Goal: Information Seeking & Learning: Find specific fact

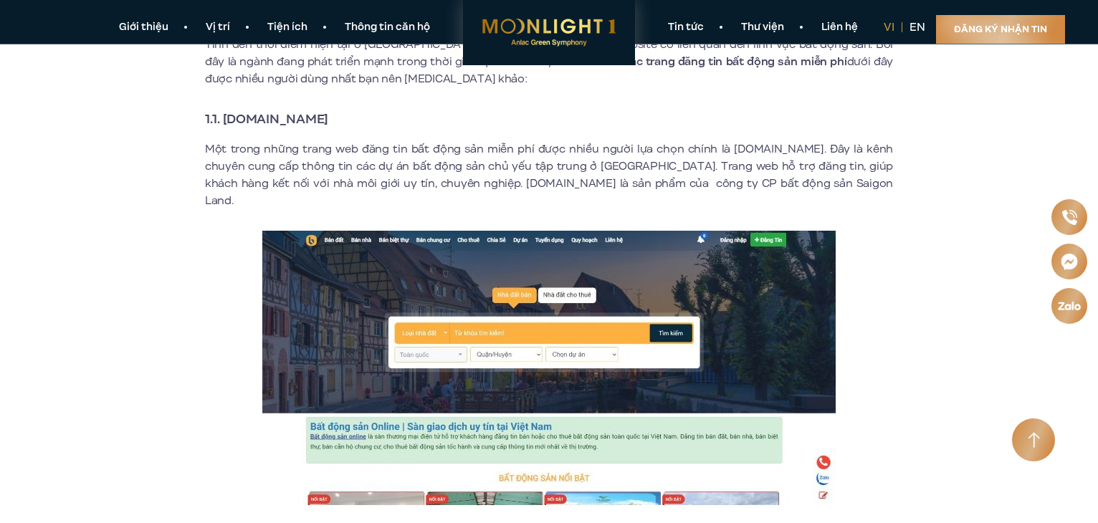
scroll to position [573, 0]
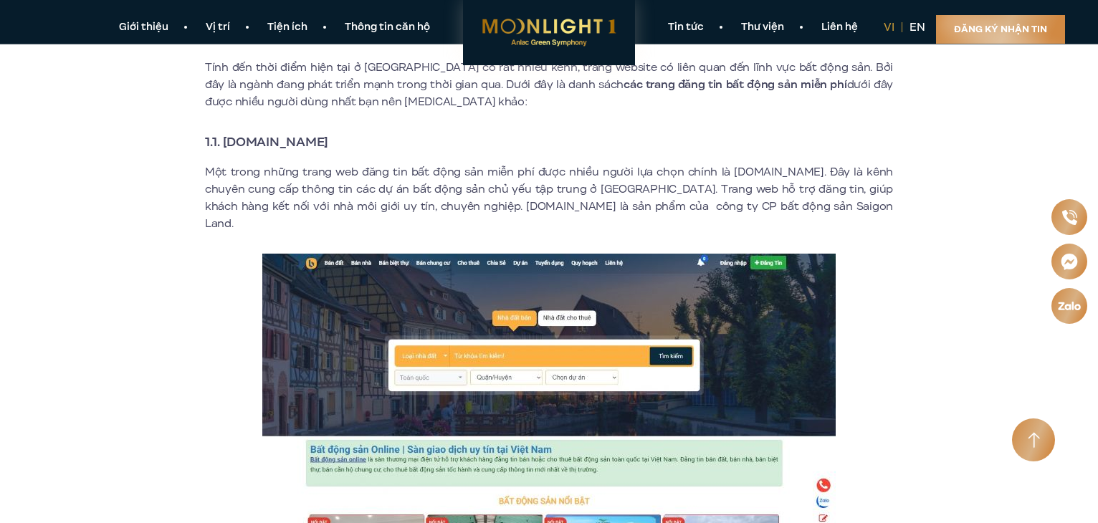
drag, startPoint x: 225, startPoint y: 141, endPoint x: 345, endPoint y: 150, distance: 120.0
click at [358, 149] on h3 "1.1. [DOMAIN_NAME]" at bounding box center [549, 142] width 688 height 20
copy strong "[DOMAIN_NAME]"
click at [328, 135] on strong "1.1. [DOMAIN_NAME]" at bounding box center [266, 142] width 123 height 19
drag, startPoint x: 226, startPoint y: 141, endPoint x: 357, endPoint y: 151, distance: 131.5
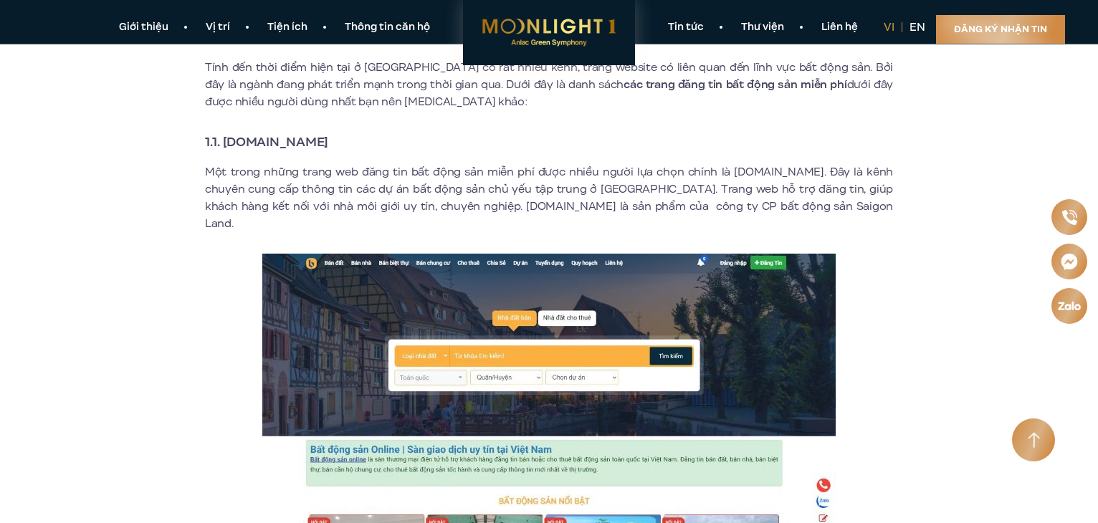
click at [357, 151] on h3 "1.1. [DOMAIN_NAME]" at bounding box center [549, 142] width 688 height 20
copy strong "[DOMAIN_NAME]"
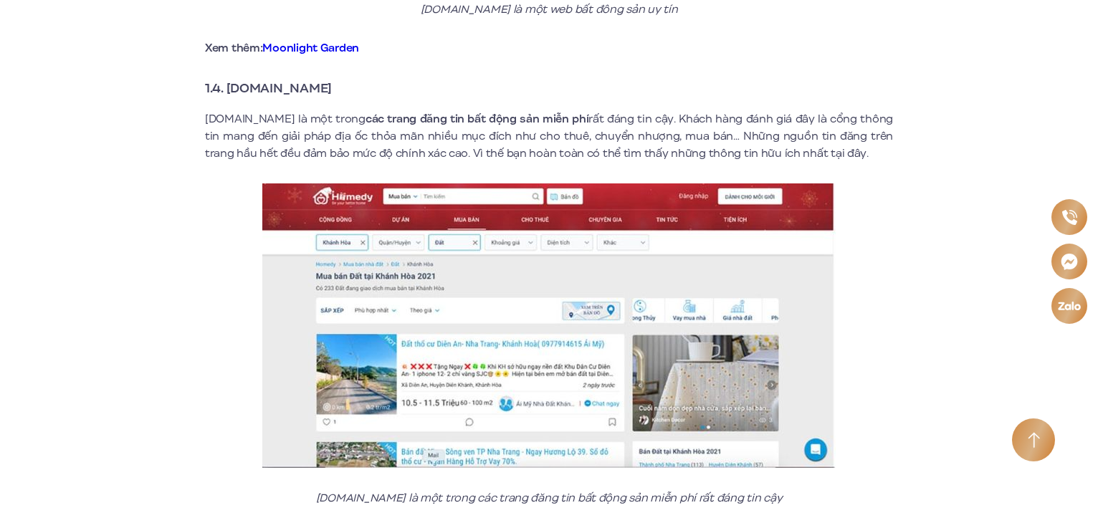
scroll to position [2222, 0]
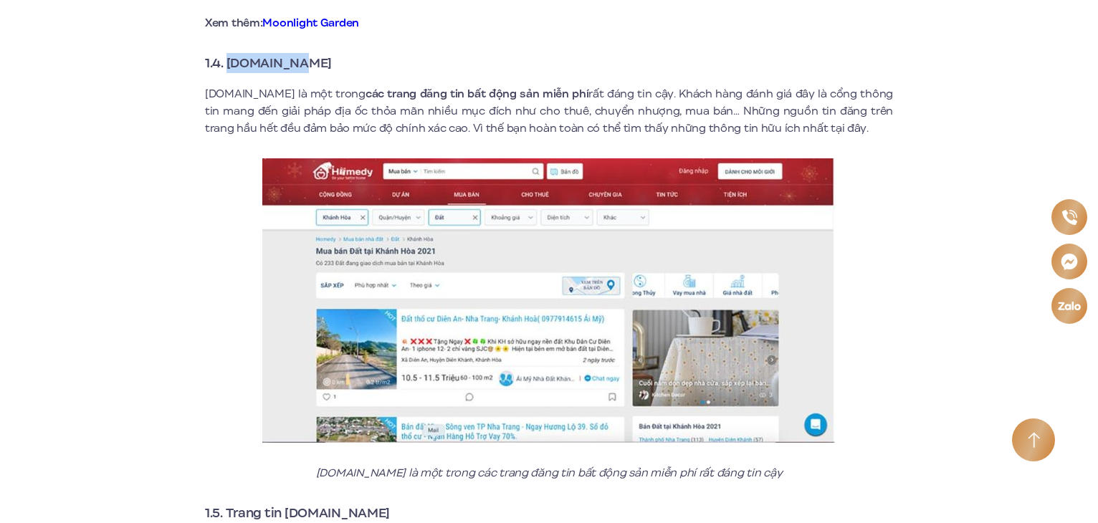
drag, startPoint x: 308, startPoint y: 44, endPoint x: 227, endPoint y: 51, distance: 81.3
click at [227, 54] on strong "1.4. [DOMAIN_NAME]" at bounding box center [268, 63] width 127 height 19
copy strong "[DOMAIN_NAME]"
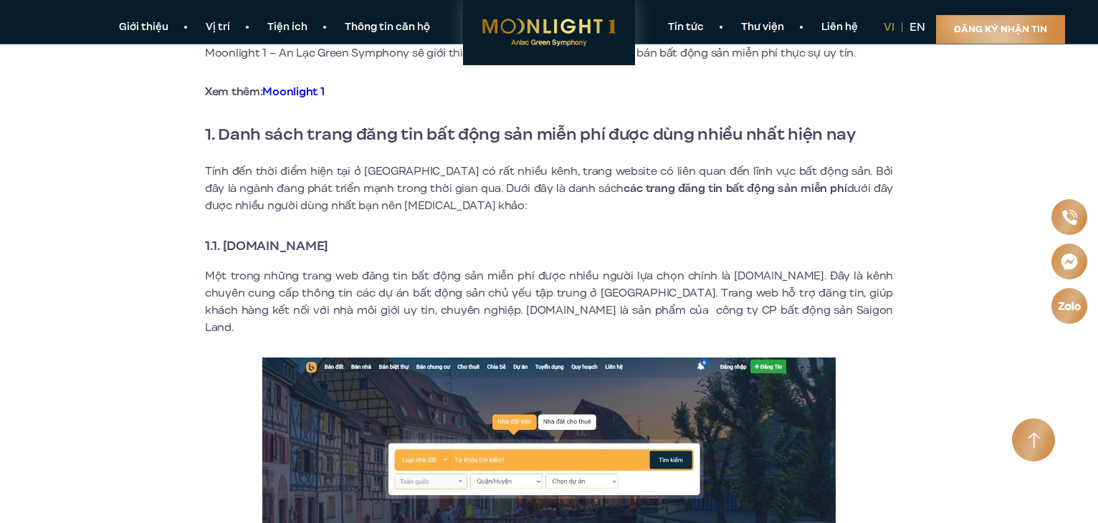
scroll to position [469, 0]
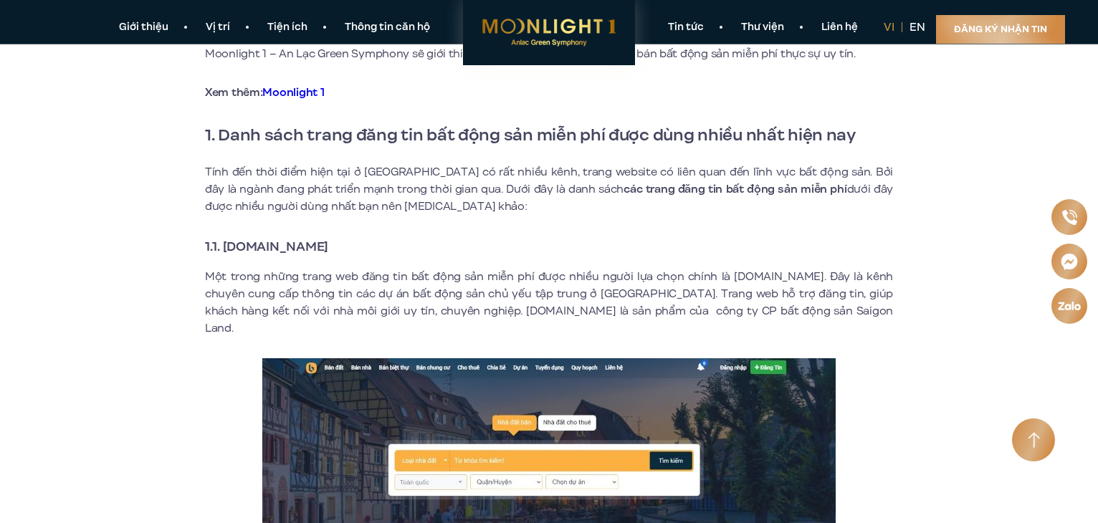
click at [358, 244] on h3 "1.1. [DOMAIN_NAME]" at bounding box center [549, 247] width 688 height 20
drag, startPoint x: 354, startPoint y: 244, endPoint x: 227, endPoint y: 248, distance: 127.6
click at [227, 248] on strong "1.1. [DOMAIN_NAME]" at bounding box center [266, 246] width 123 height 19
copy strong "[DOMAIN_NAME]"
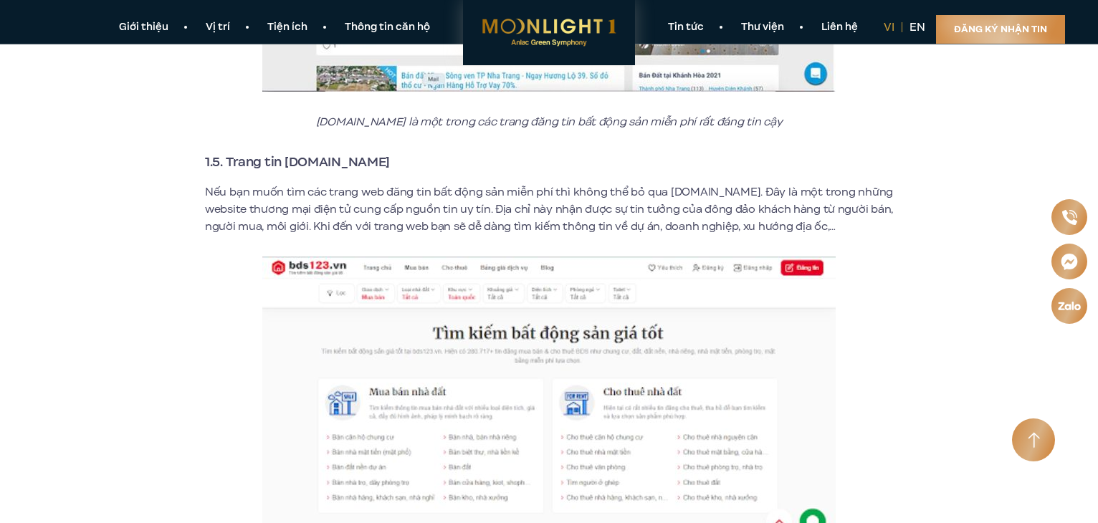
scroll to position [2568, 0]
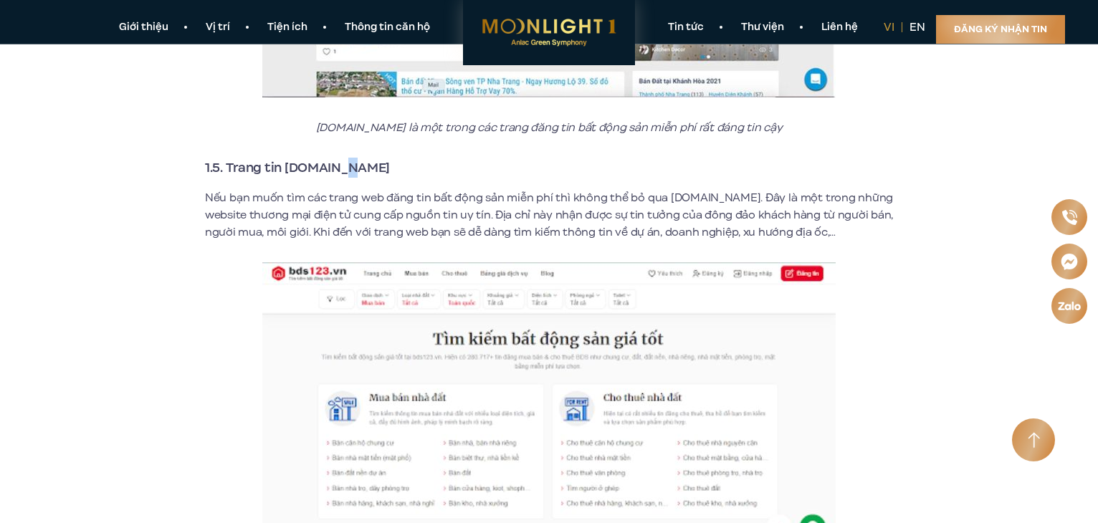
click at [343, 158] on h3 "1.5. Trang tin [DOMAIN_NAME]" at bounding box center [549, 168] width 688 height 20
drag, startPoint x: 226, startPoint y: 151, endPoint x: 351, endPoint y: 153, distance: 125.5
click at [351, 158] on h3 "1.5. Trang tin [DOMAIN_NAME]" at bounding box center [549, 168] width 688 height 20
copy strong "Trang tin [DOMAIN_NAME]"
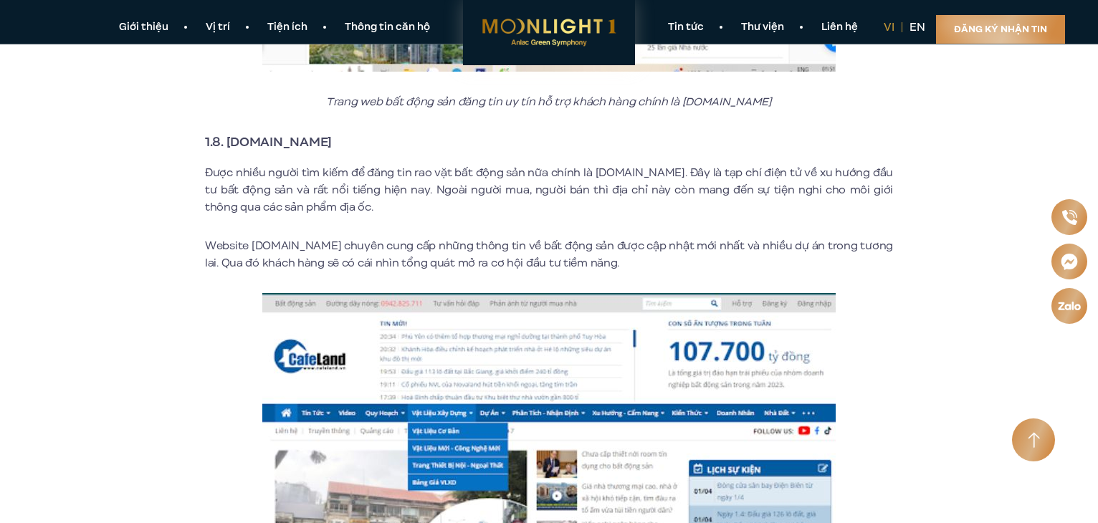
scroll to position [3988, 0]
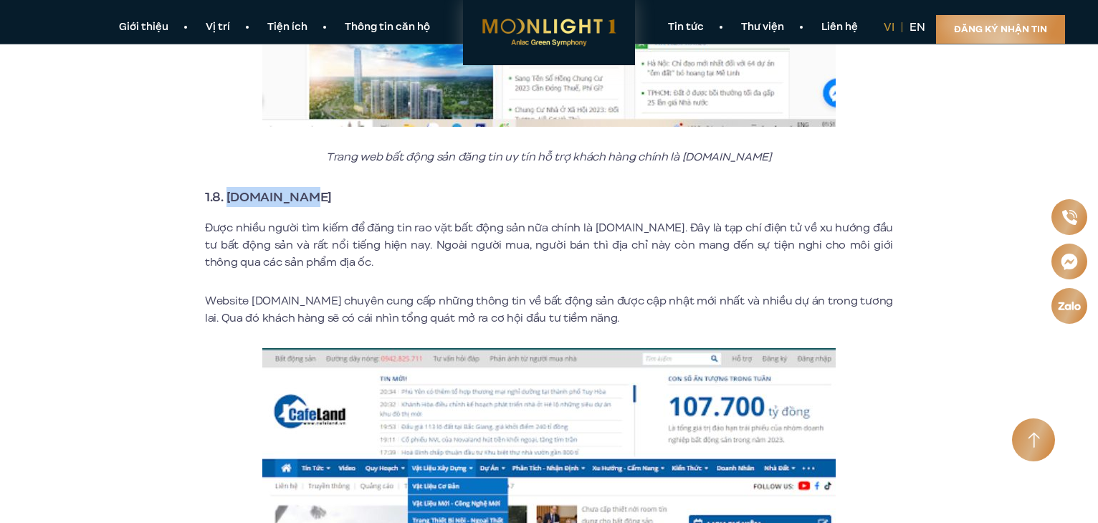
drag, startPoint x: 299, startPoint y: 179, endPoint x: 227, endPoint y: 181, distance: 72.4
click at [227, 188] on strong "1.8. [DOMAIN_NAME]" at bounding box center [268, 197] width 127 height 19
copy strong "[DOMAIN_NAME]"
